Goal: Information Seeking & Learning: Check status

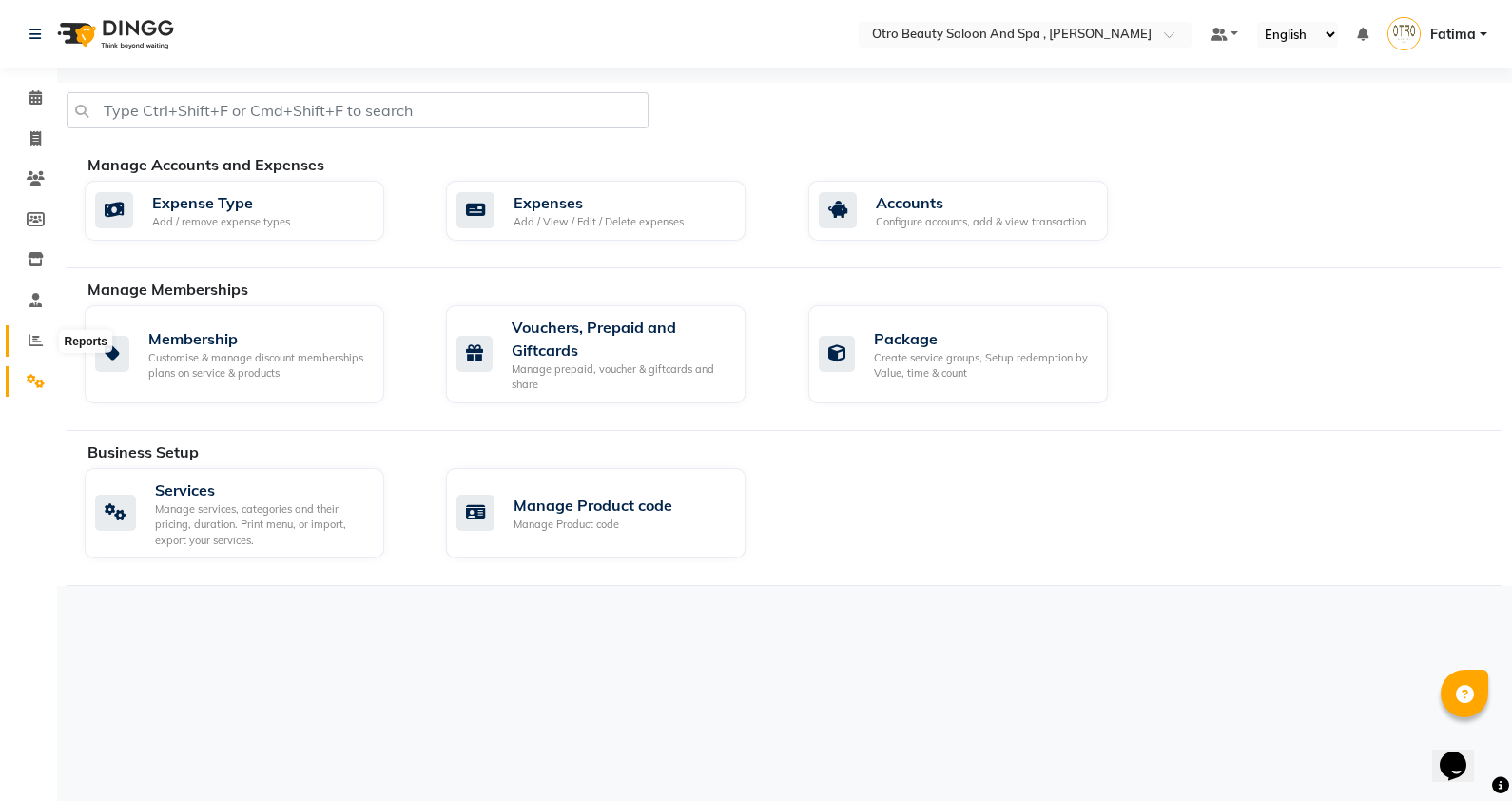
click at [31, 334] on icon at bounding box center [36, 340] width 14 height 14
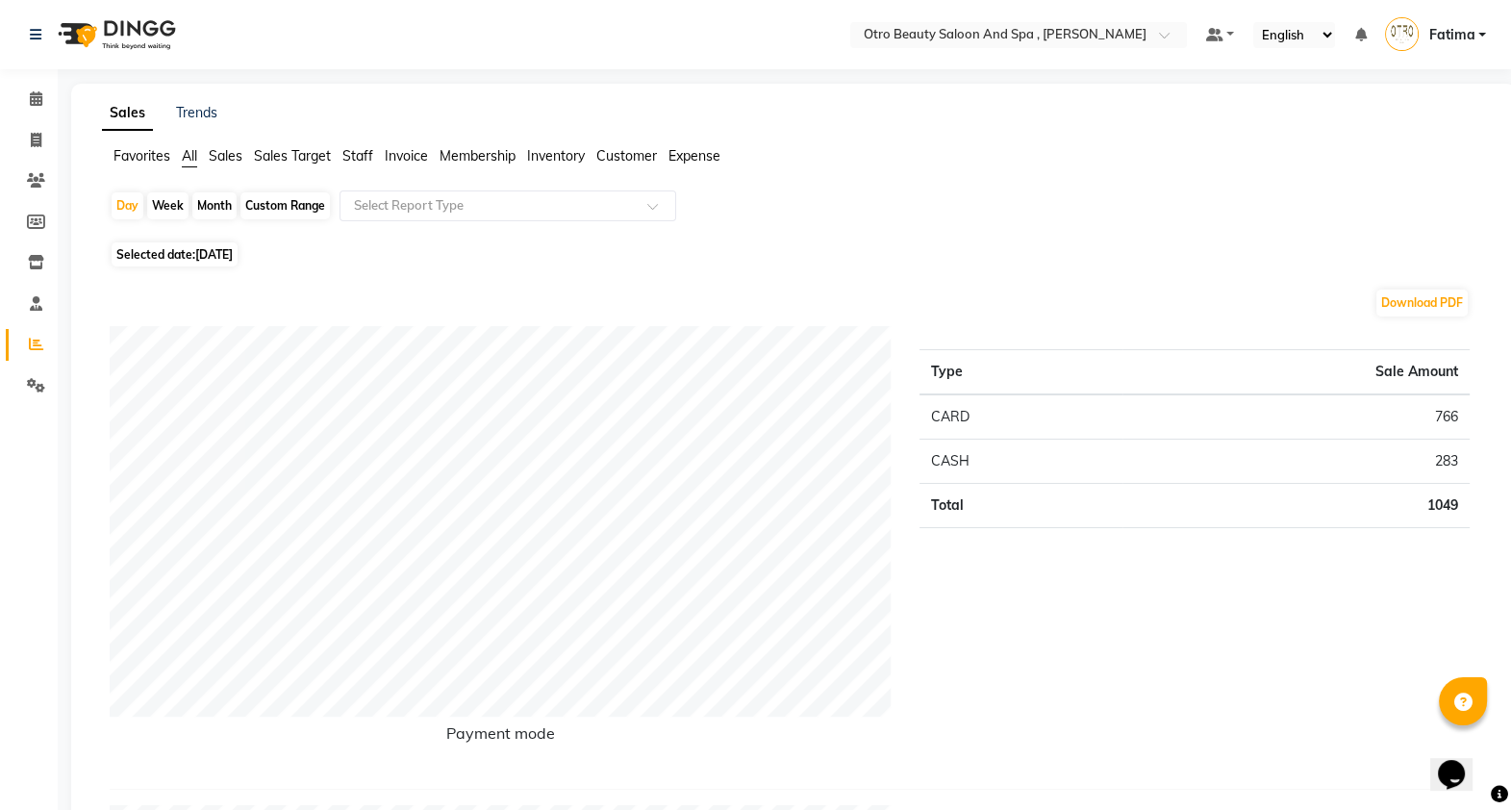
click at [214, 202] on div "Month" at bounding box center [214, 205] width 44 height 27
select select "9"
select select "2025"
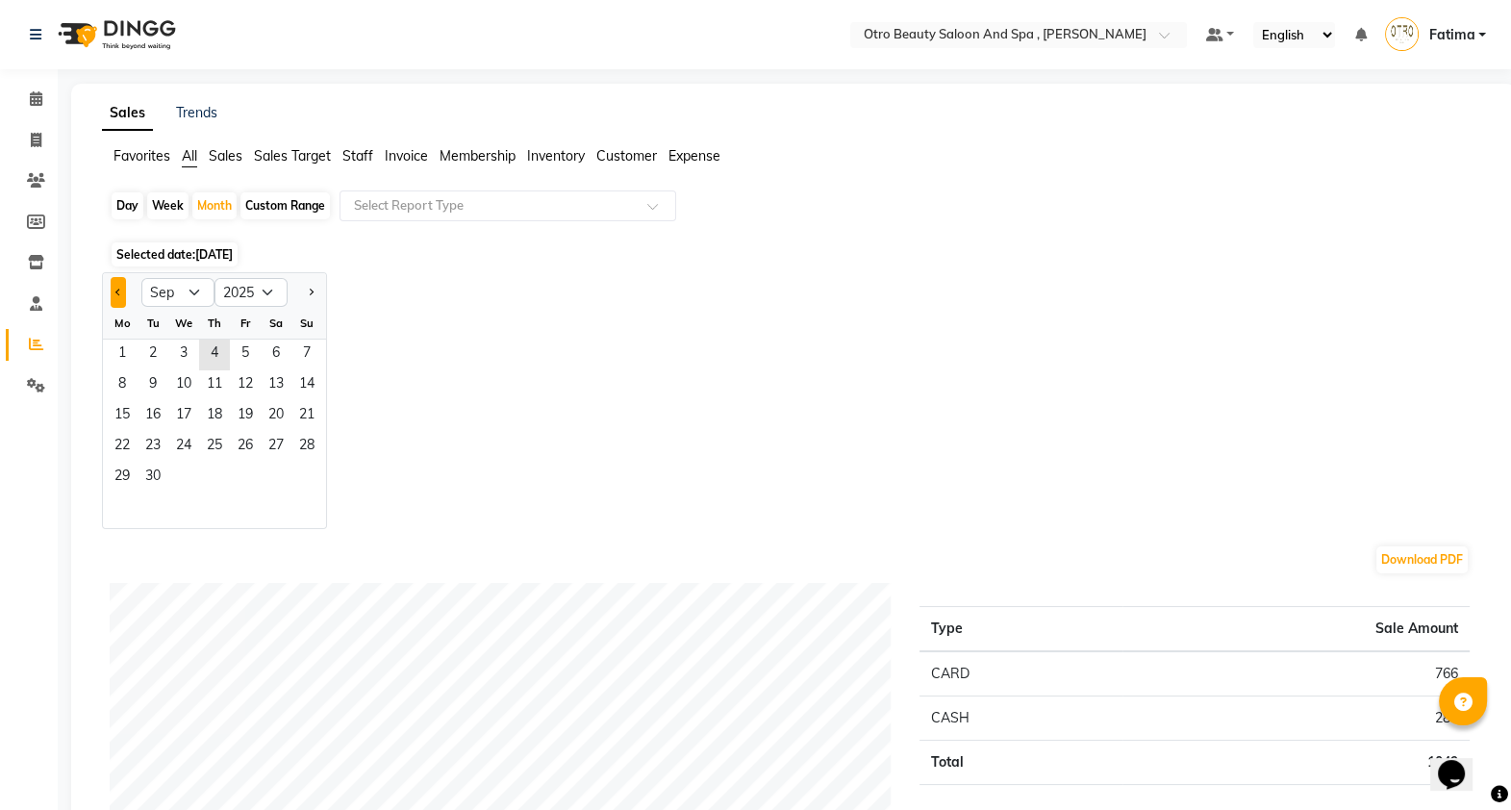
click at [123, 292] on button "Previous month" at bounding box center [118, 292] width 15 height 31
select select "8"
click at [245, 348] on span "1" at bounding box center [245, 354] width 31 height 31
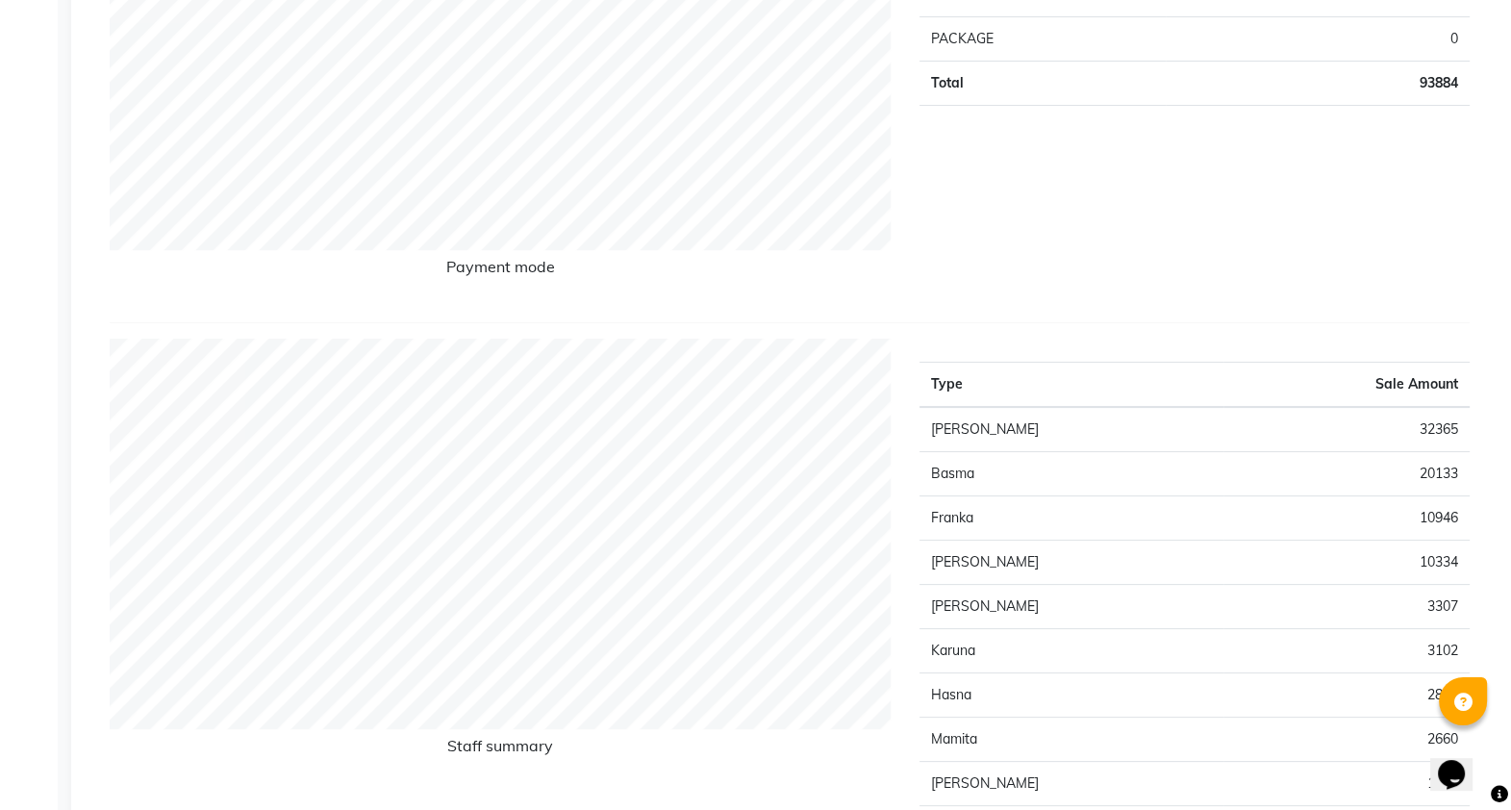
scroll to position [471, 0]
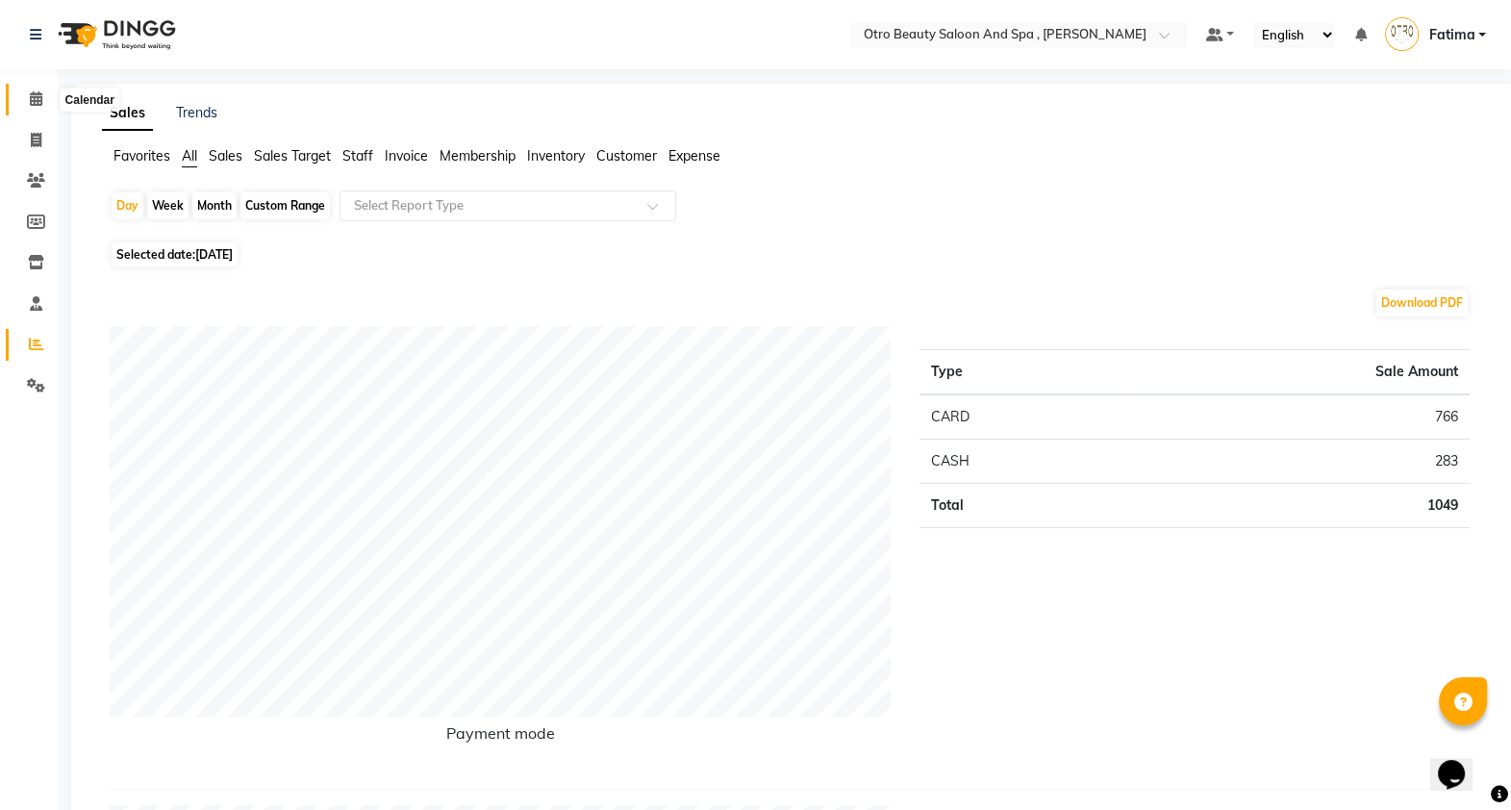
click at [30, 92] on icon at bounding box center [36, 98] width 13 height 14
